Goal: Understand process/instructions: Learn how to perform a task or action

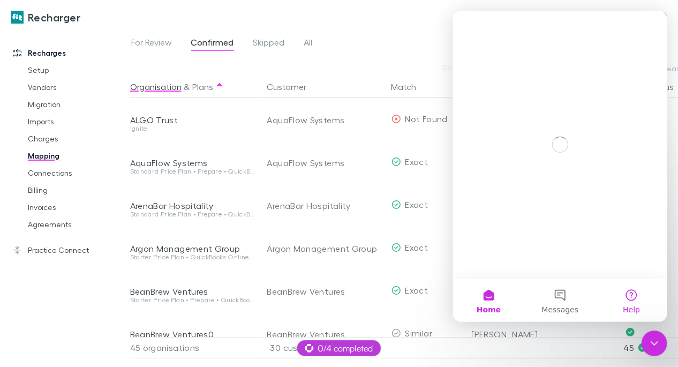
click at [631, 301] on button "Help" at bounding box center [631, 300] width 71 height 43
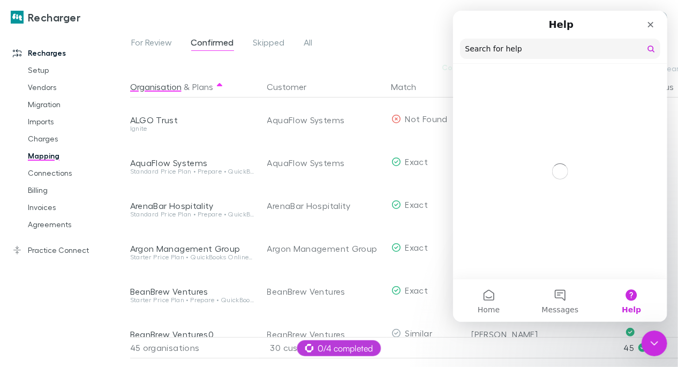
click at [510, 50] on input "Search for help" at bounding box center [560, 49] width 200 height 20
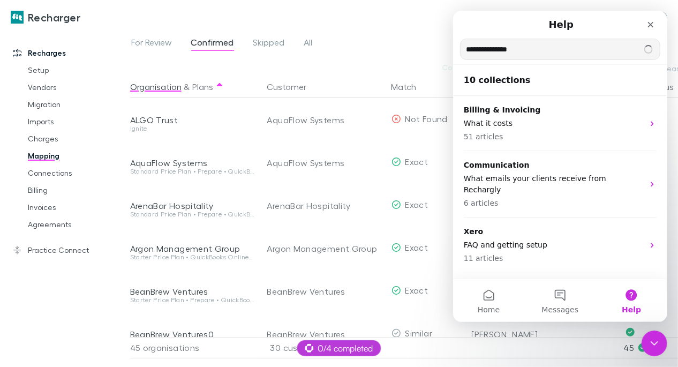
type input "**********"
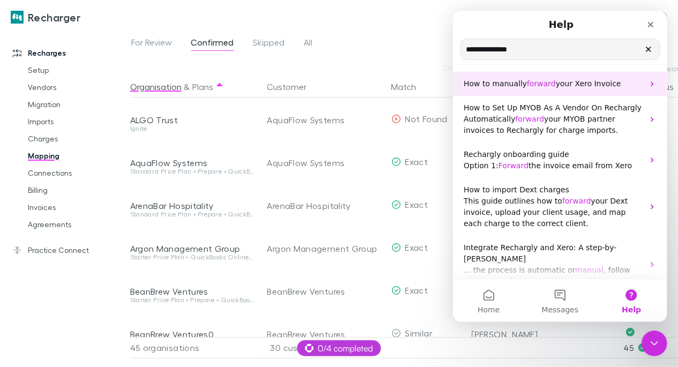
click at [537, 86] on span "forward" at bounding box center [541, 83] width 29 height 9
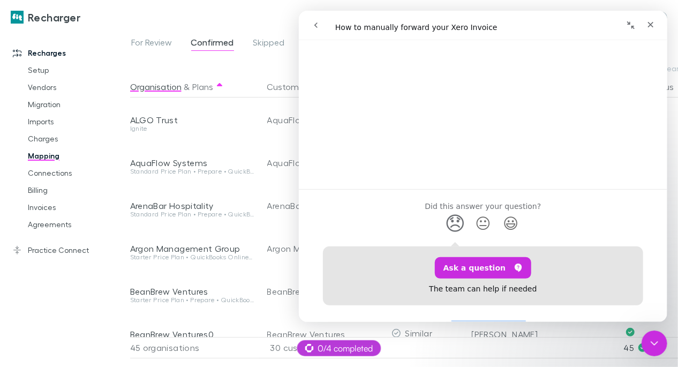
scroll to position [424, 0]
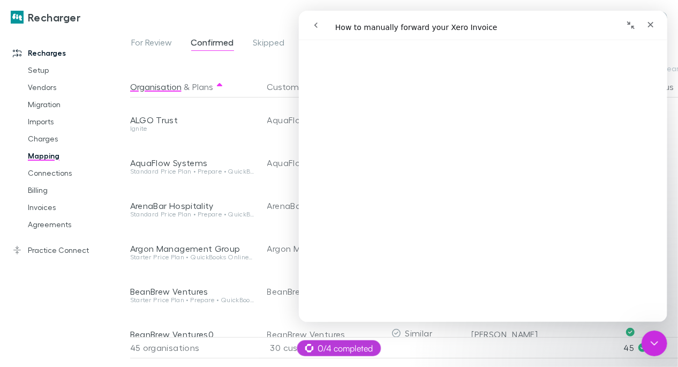
click at [311, 29] on button "go back" at bounding box center [315, 25] width 20 height 20
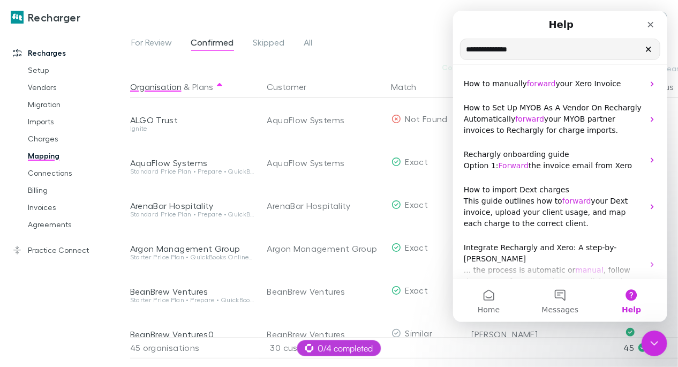
click at [504, 50] on input "**********" at bounding box center [559, 49] width 199 height 20
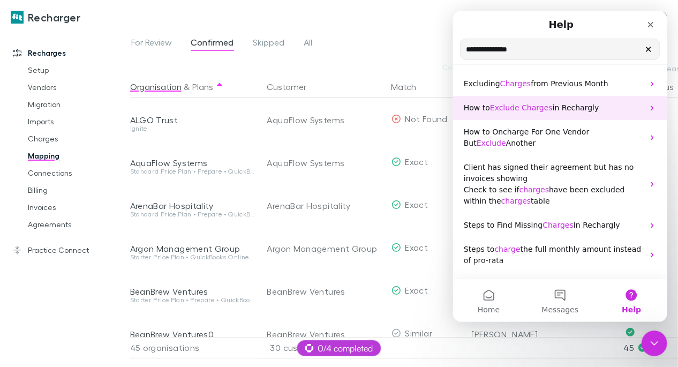
type input "**********"
click at [540, 99] on div "How to Exclude Charges in Rechargly" at bounding box center [560, 108] width 214 height 24
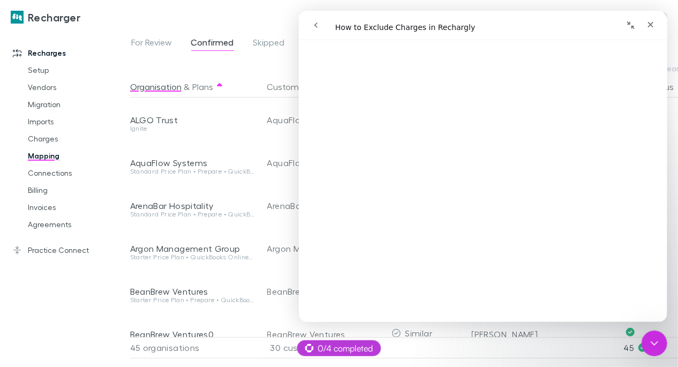
scroll to position [730, 0]
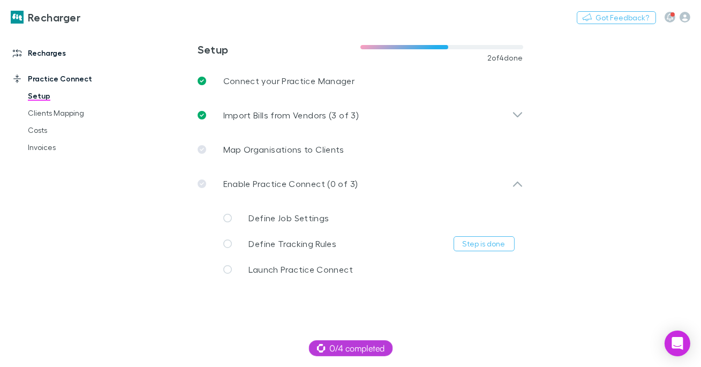
click at [56, 49] on link "Recharges" at bounding box center [65, 52] width 126 height 17
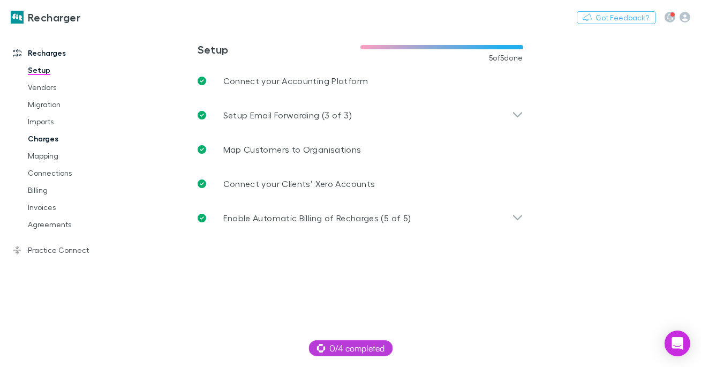
click at [47, 138] on link "Charges" at bounding box center [72, 138] width 111 height 17
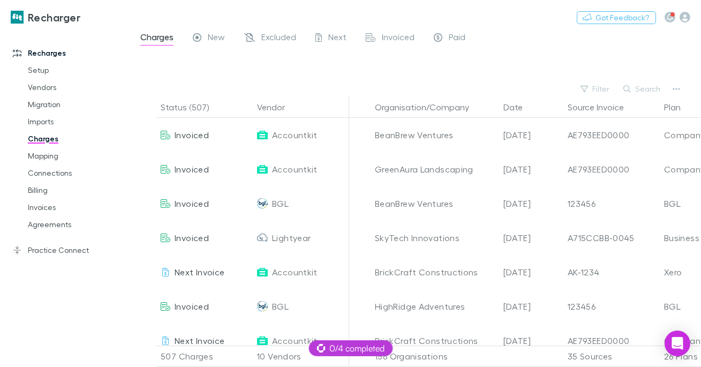
click at [215, 38] on span "New" at bounding box center [216, 39] width 17 height 14
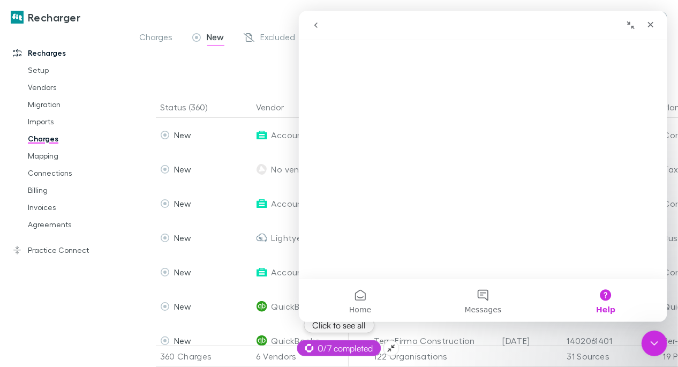
click at [339, 351] on span "0/7 completed" at bounding box center [339, 348] width 68 height 13
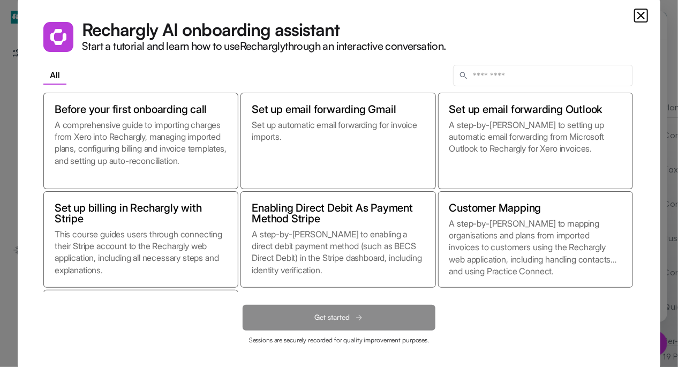
click at [641, 14] on icon "Close" at bounding box center [641, 15] width 6 height 6
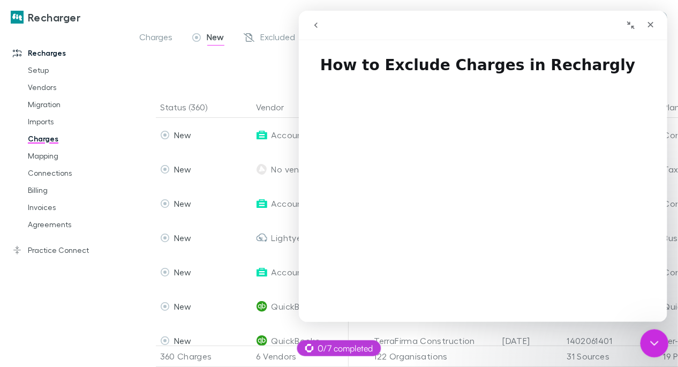
click at [650, 338] on icon "Close Intercom Messenger" at bounding box center [653, 341] width 13 height 13
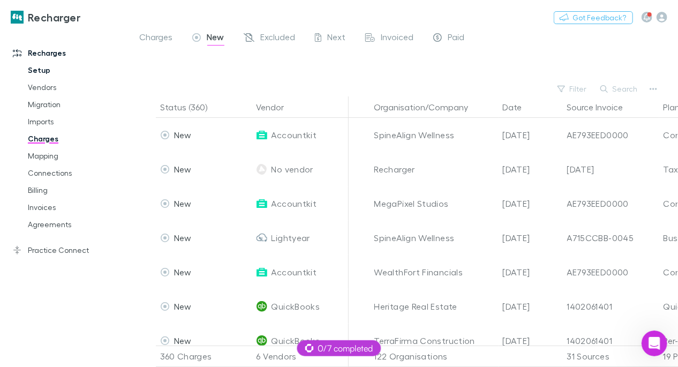
click at [40, 72] on link "Setup" at bounding box center [72, 70] width 111 height 17
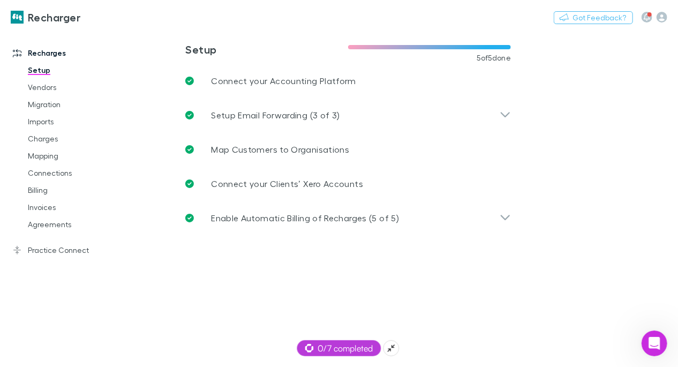
click at [325, 348] on span "0/7 completed" at bounding box center [339, 348] width 68 height 13
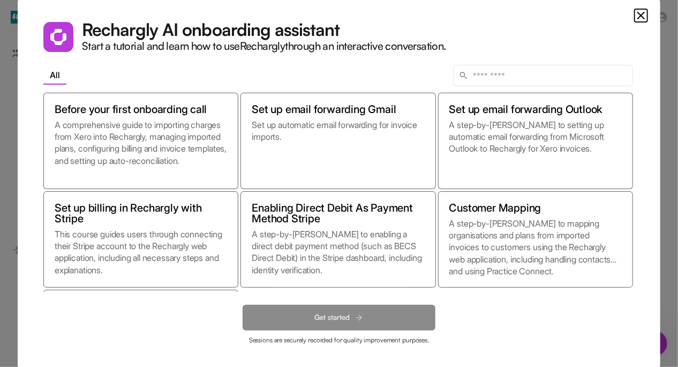
click at [637, 18] on icon "Close" at bounding box center [641, 15] width 13 height 13
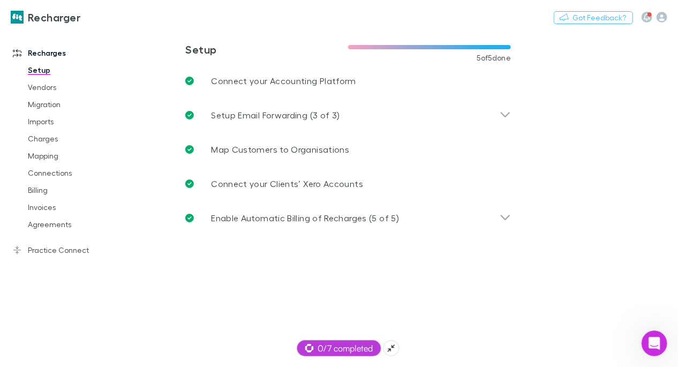
click at [324, 348] on span "0/7 completed" at bounding box center [339, 348] width 68 height 13
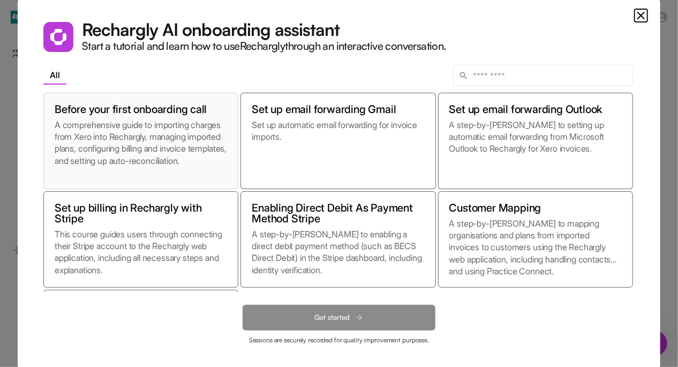
click at [111, 150] on p "A comprehensive guide to importing charges from Xero into Rechargly, managing i…" at bounding box center [141, 148] width 173 height 59
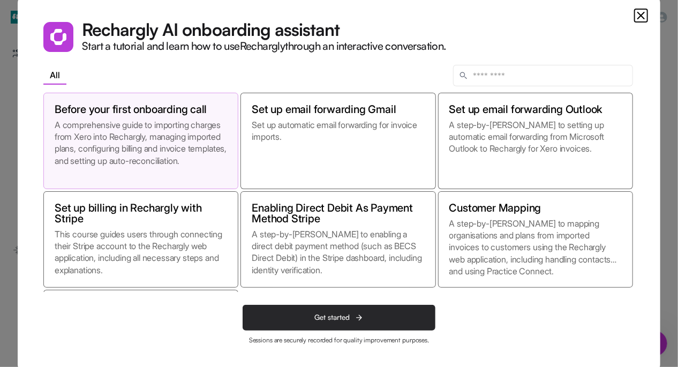
click at [330, 313] on span "Get started" at bounding box center [332, 317] width 35 height 9
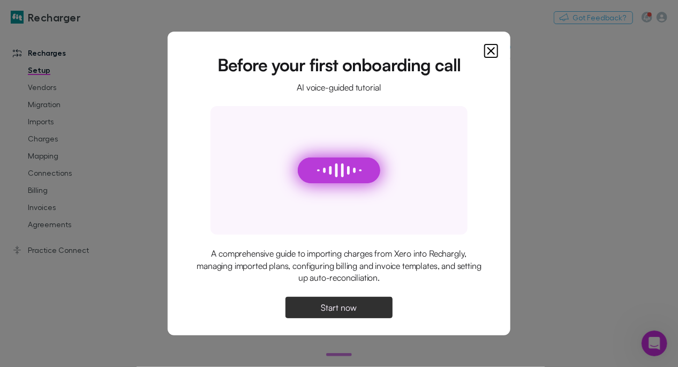
click at [330, 306] on span "Start now" at bounding box center [339, 307] width 36 height 9
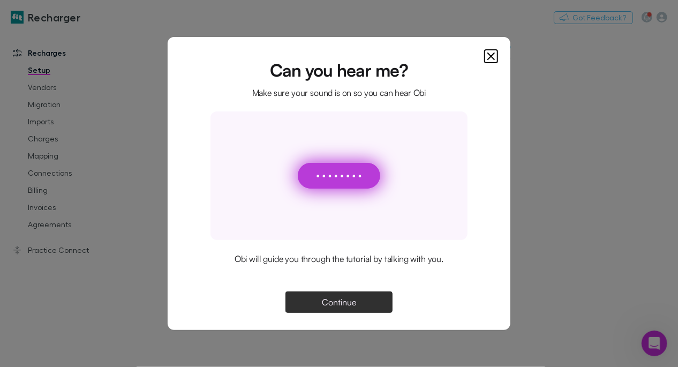
click at [346, 298] on span "Continue" at bounding box center [339, 302] width 34 height 9
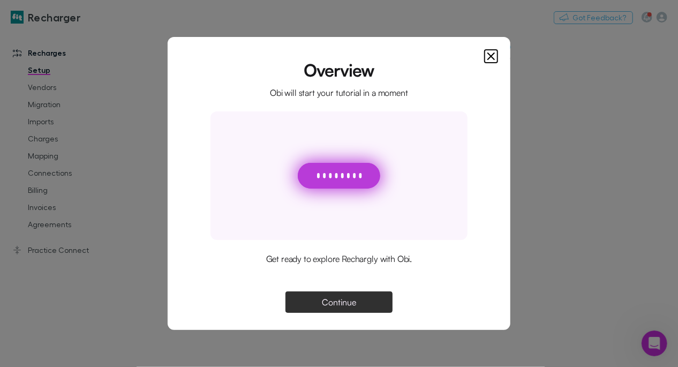
click at [339, 299] on span "Continue" at bounding box center [339, 302] width 34 height 9
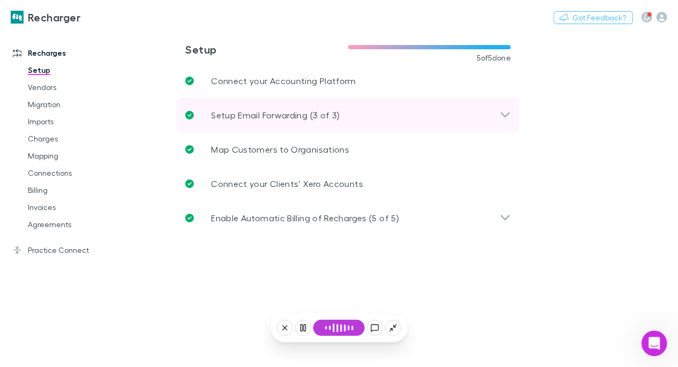
click at [250, 111] on p "Setup Email Forwarding (3 of 3)" at bounding box center [275, 115] width 129 height 13
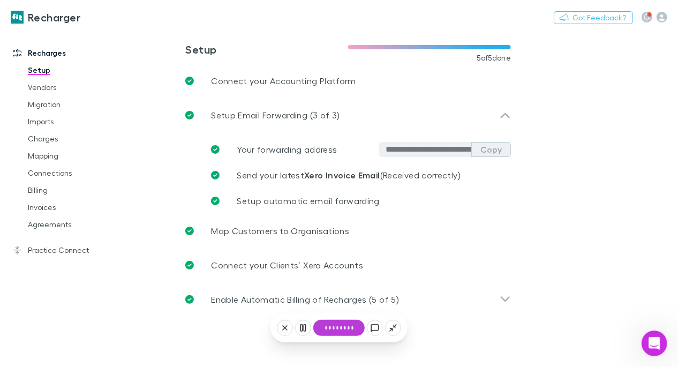
click at [496, 151] on button "Copy" at bounding box center [492, 149] width 40 height 15
click at [342, 309] on button "Continue" at bounding box center [338, 302] width 51 height 16
click at [380, 326] on button at bounding box center [375, 328] width 16 height 16
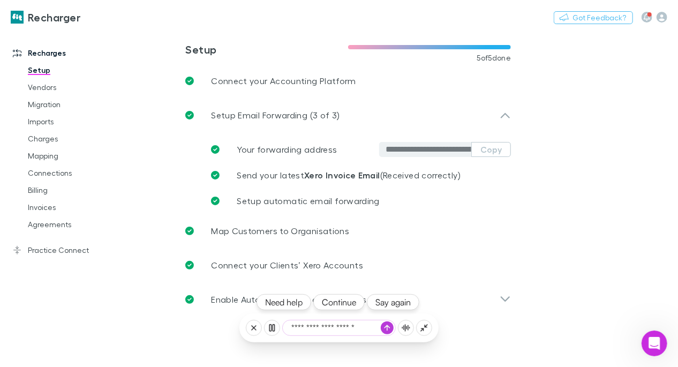
click at [339, 305] on button "Continue" at bounding box center [338, 302] width 51 height 16
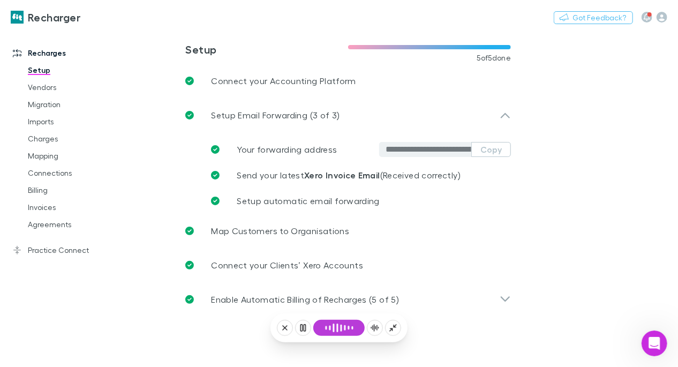
click at [287, 327] on icon at bounding box center [285, 328] width 9 height 9
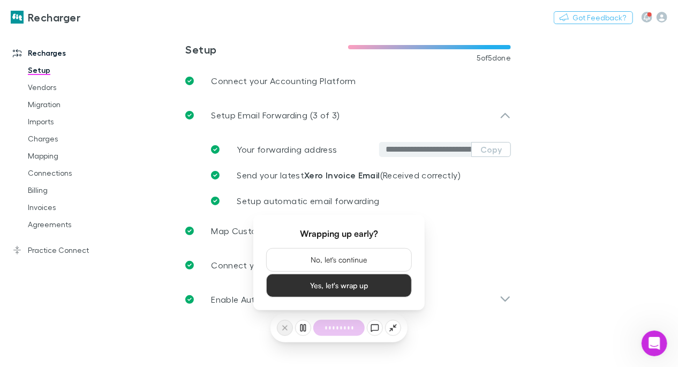
click at [287, 327] on div at bounding box center [285, 328] width 16 height 16
click at [308, 264] on button "No, let's continue" at bounding box center [339, 260] width 146 height 24
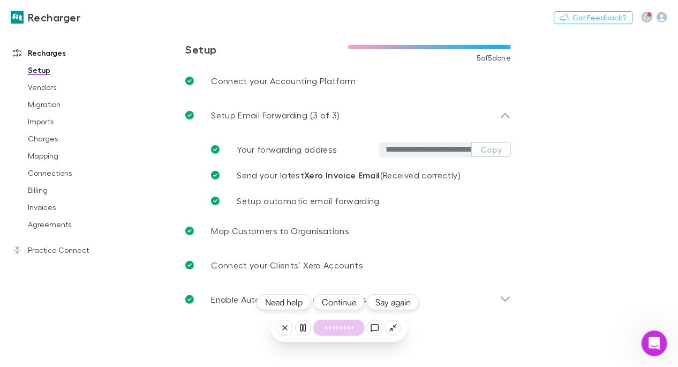
click at [288, 330] on icon at bounding box center [285, 328] width 9 height 9
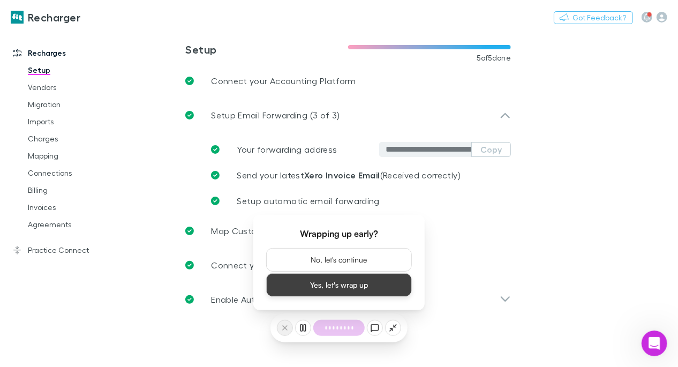
click at [358, 291] on button "Yes, let's wrap up" at bounding box center [339, 285] width 146 height 24
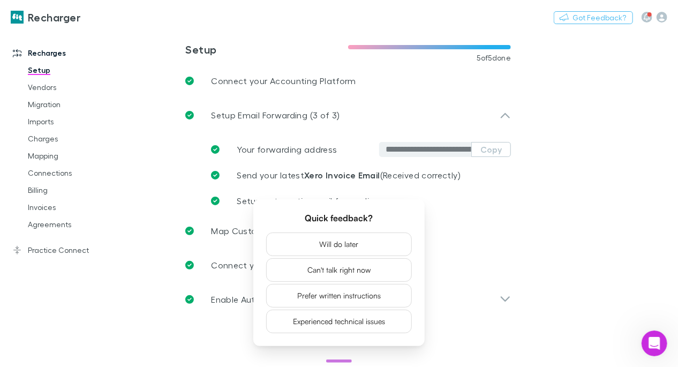
click at [569, 226] on main "**********" at bounding box center [404, 198] width 548 height 337
click at [333, 360] on div at bounding box center [339, 361] width 26 height 3
click at [343, 245] on button "Will do later" at bounding box center [339, 244] width 146 height 24
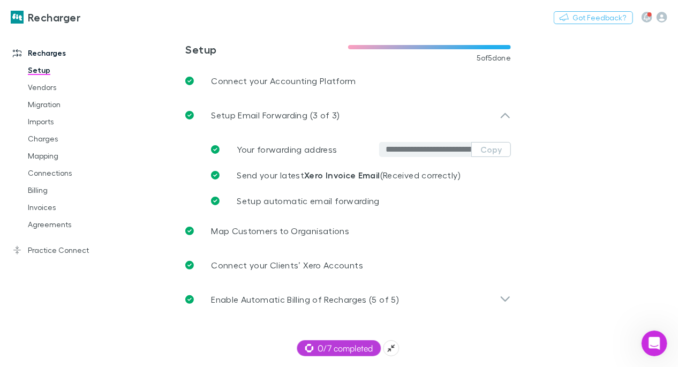
click at [349, 350] on span "0/7 completed" at bounding box center [339, 348] width 68 height 13
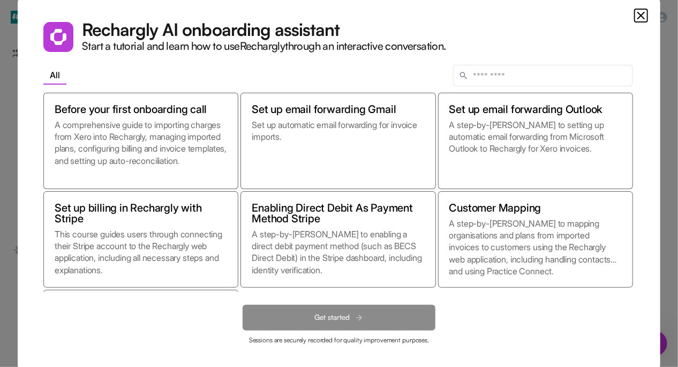
click at [638, 14] on icon "Close" at bounding box center [641, 15] width 13 height 13
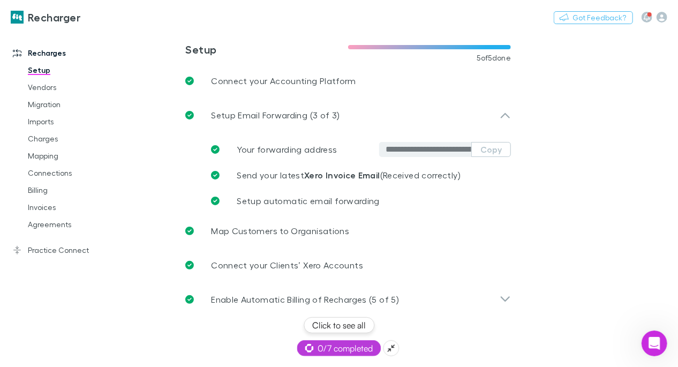
click at [391, 349] on icon at bounding box center [389, 350] width 2 height 2
click at [346, 352] on span "0/7 completed" at bounding box center [339, 348] width 68 height 13
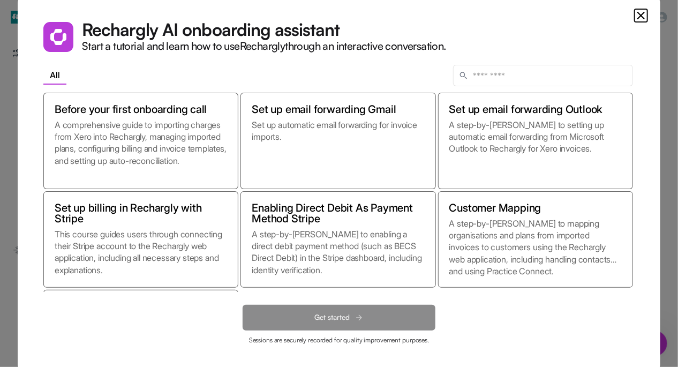
click at [641, 12] on icon "Close" at bounding box center [641, 15] width 13 height 13
